Goal: Task Accomplishment & Management: Manage account settings

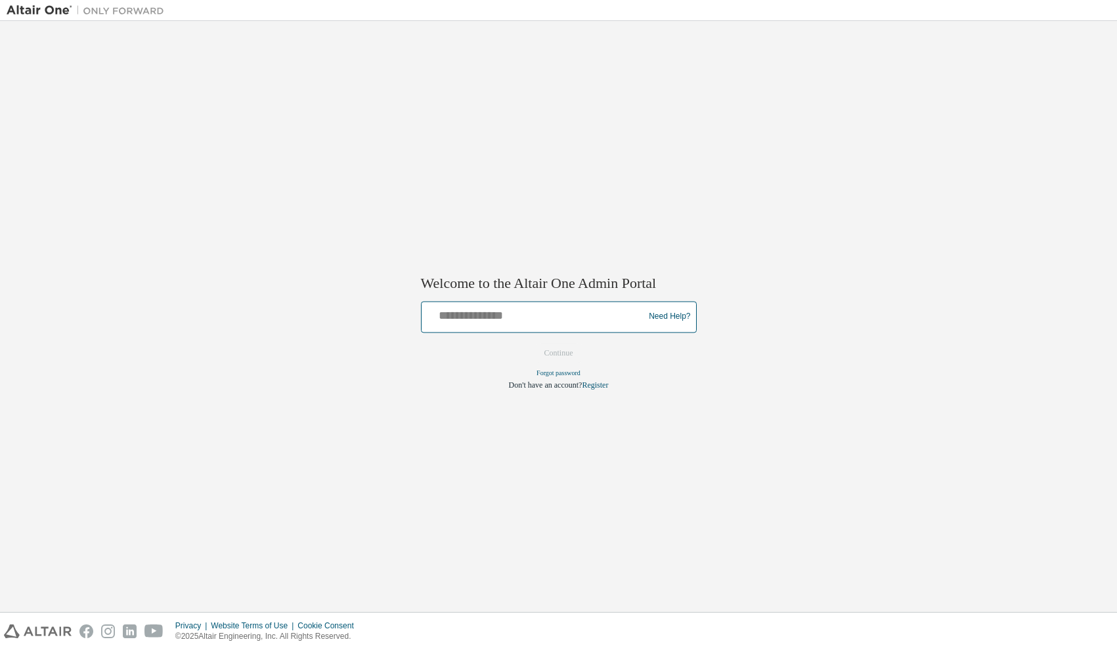
click at [478, 316] on input "text" at bounding box center [535, 314] width 216 height 19
type input "**********"
click at [554, 357] on button "Continue" at bounding box center [558, 353] width 56 height 20
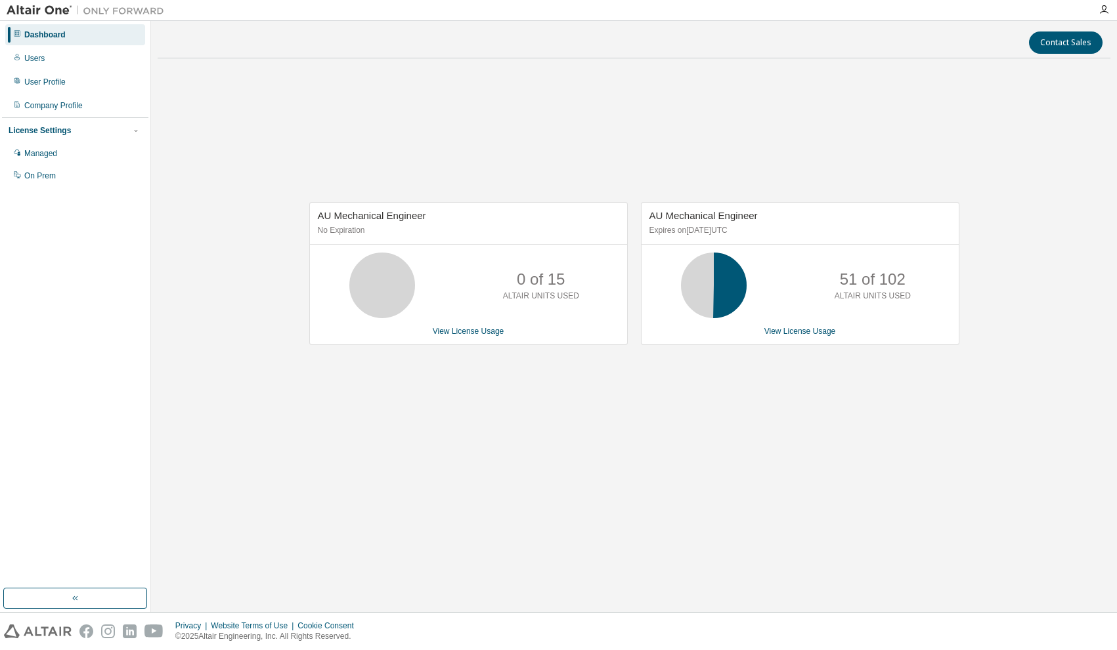
click at [785, 417] on div "AU Mechanical Engineer No Expiration 0 of 15 ALTAIR UNITS USED View License Usa…" at bounding box center [634, 280] width 952 height 423
